Goal: Task Accomplishment & Management: Complete application form

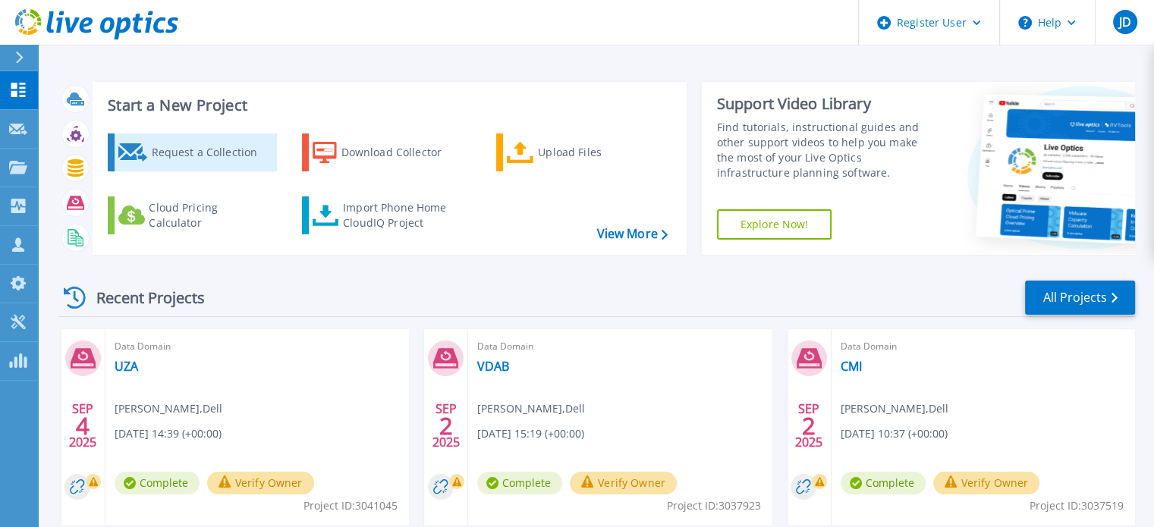
click at [190, 167] on div "Request a Collection" at bounding box center [211, 152] width 121 height 30
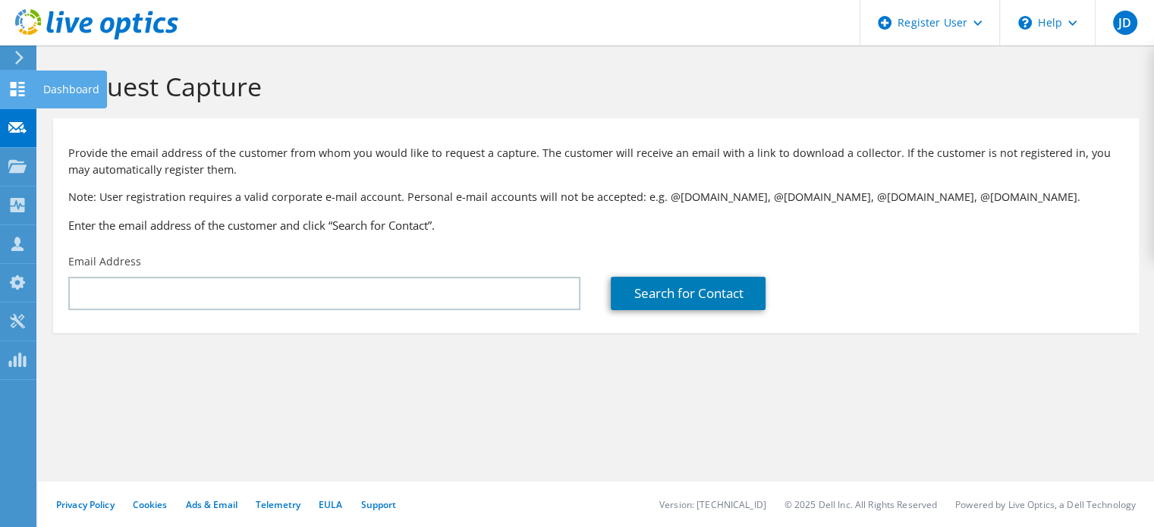
click at [20, 99] on div at bounding box center [17, 91] width 18 height 17
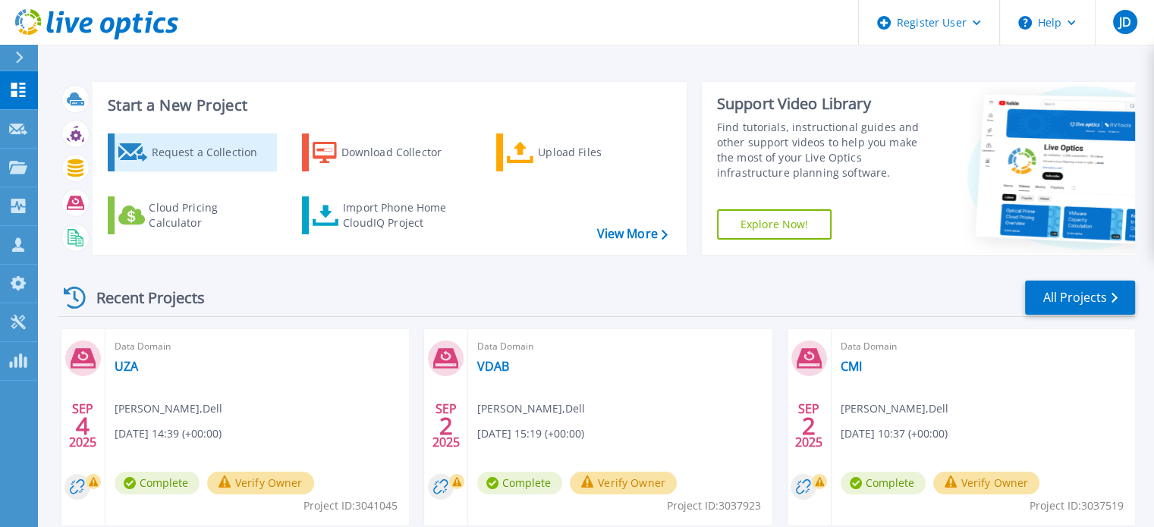
click at [147, 157] on link "Request a Collection" at bounding box center [192, 153] width 169 height 38
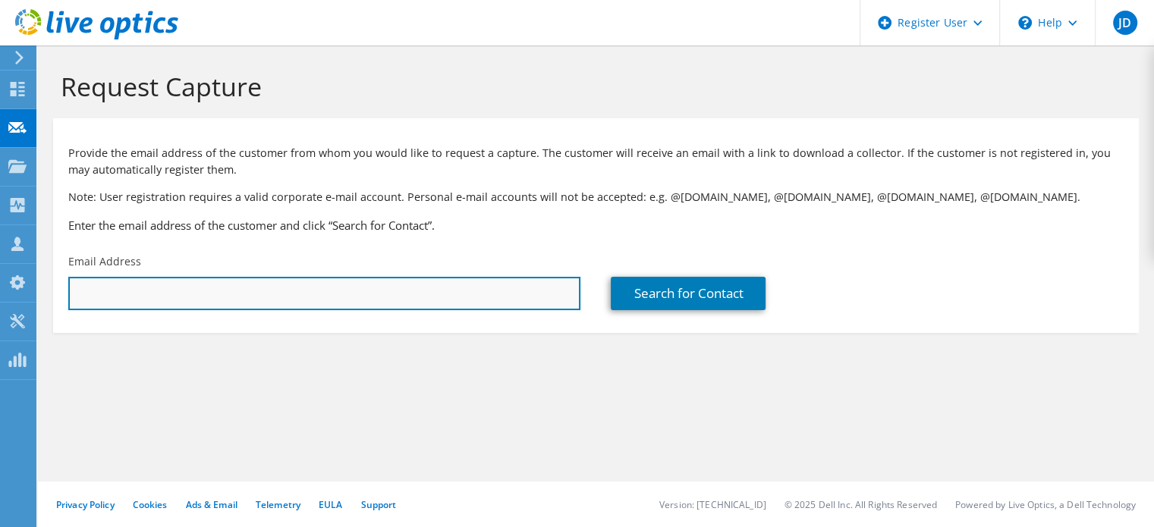
click at [147, 301] on input "text" at bounding box center [324, 293] width 512 height 33
paste input "filip.duchateau@vdab.be"
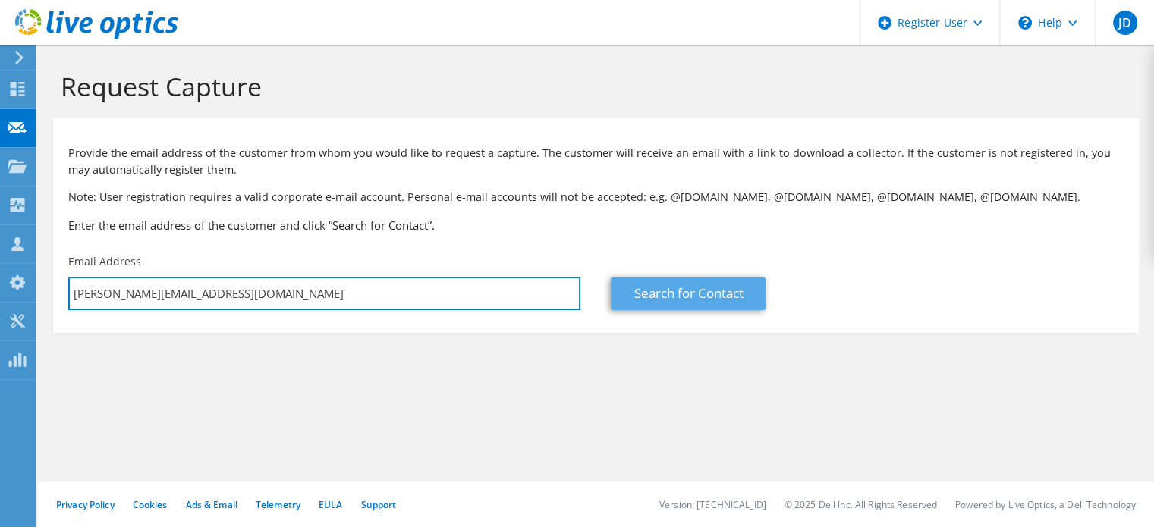
type input "filip.duchateau@vdab.be"
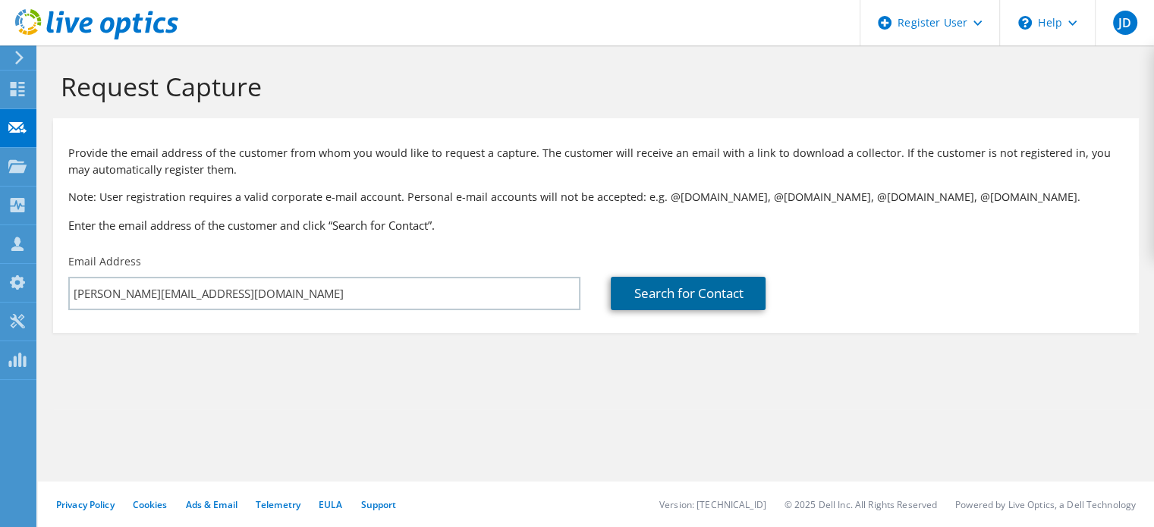
click at [652, 297] on link "Search for Contact" at bounding box center [688, 293] width 155 height 33
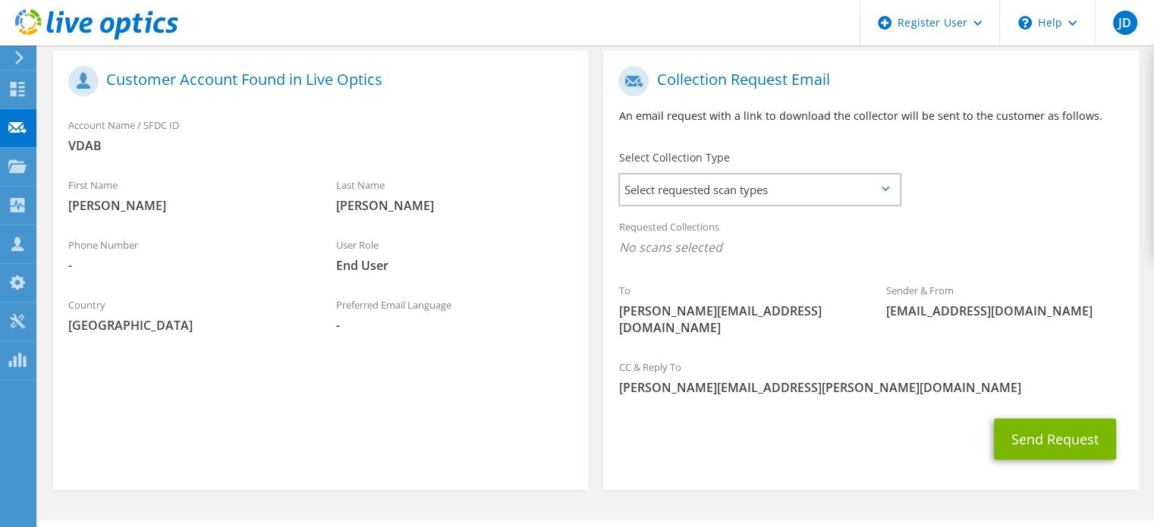
scroll to position [303, 0]
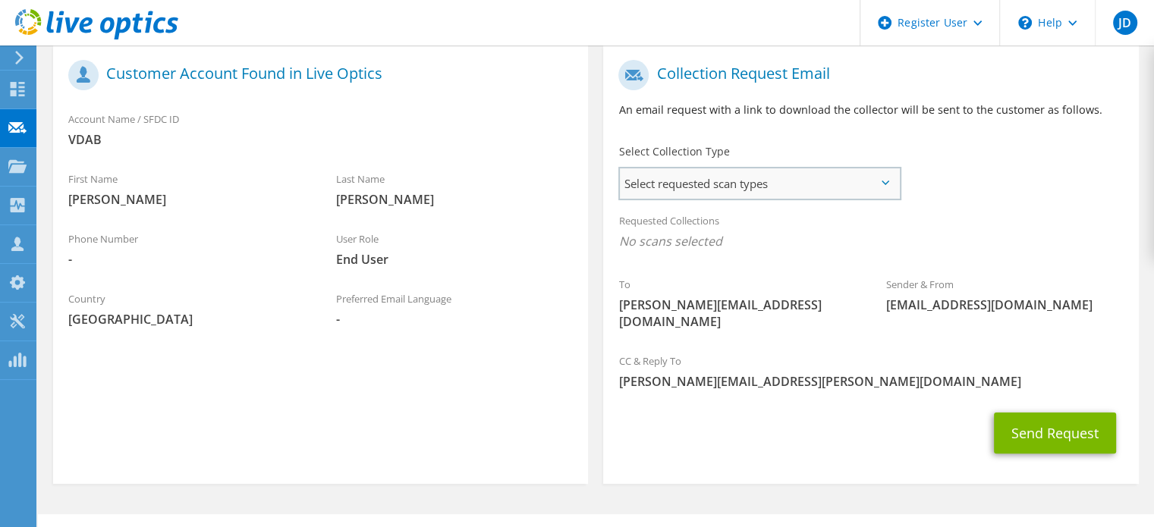
click at [666, 177] on span "Select requested scan types" at bounding box center [759, 183] width 279 height 30
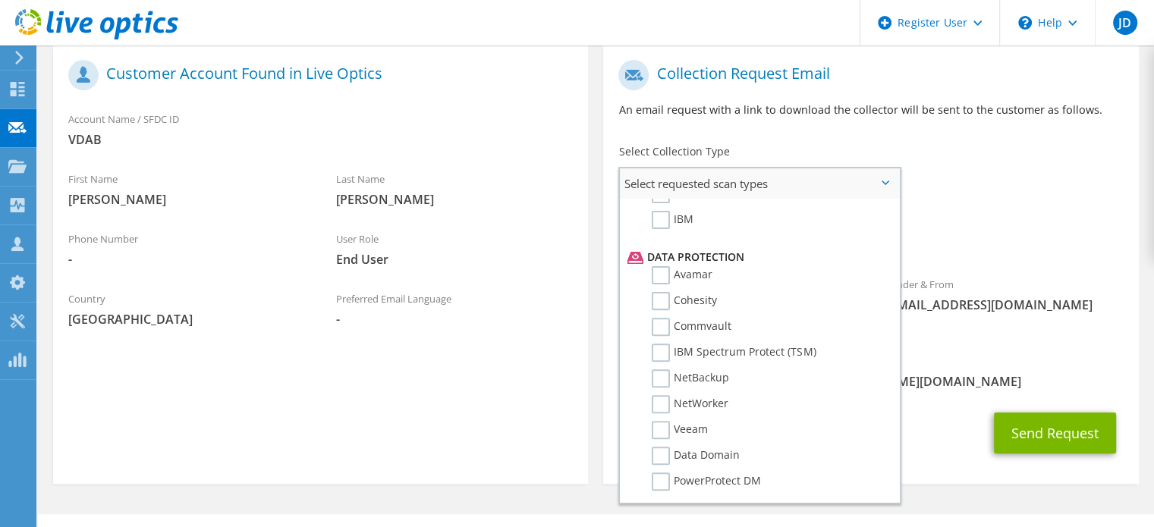
scroll to position [613, 0]
click at [666, 393] on label "NetWorker" at bounding box center [690, 402] width 77 height 18
click at [0, 0] on input "NetWorker" at bounding box center [0, 0] width 0 height 0
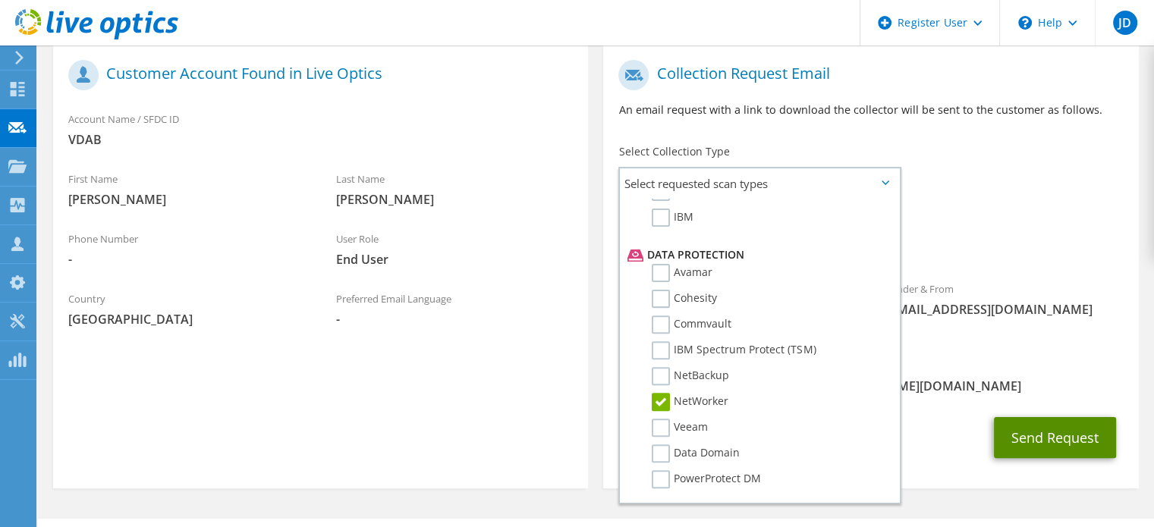
click at [1052, 424] on button "Send Request" at bounding box center [1055, 437] width 122 height 41
